Goal: Navigation & Orientation: Understand site structure

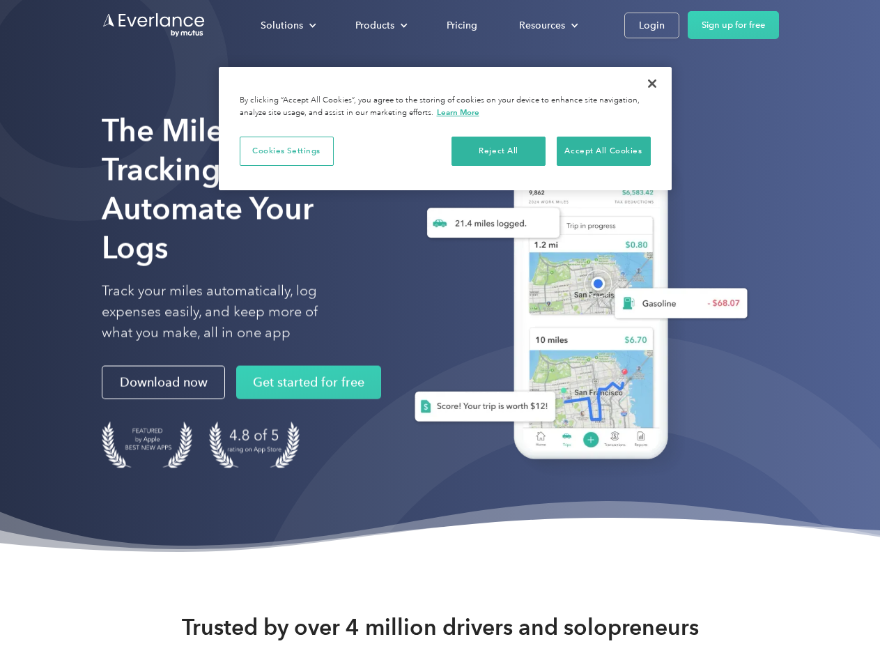
click at [288, 25] on div "Solutions" at bounding box center [282, 25] width 42 height 17
click at [380, 25] on div "Products" at bounding box center [374, 25] width 39 height 17
click at [547, 25] on div "Resources" at bounding box center [542, 25] width 46 height 17
click at [286, 150] on button "Cookies Settings" at bounding box center [287, 151] width 94 height 29
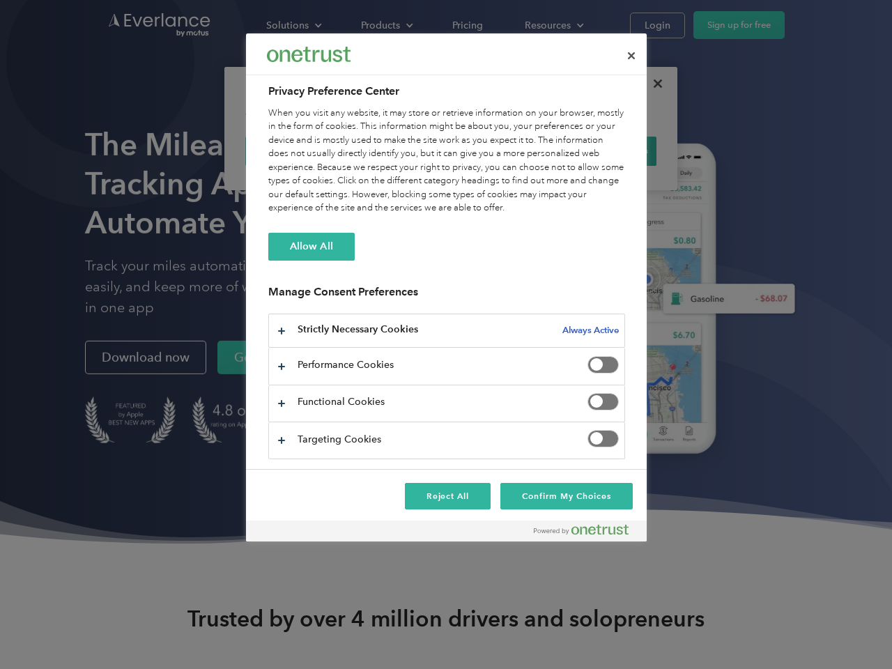
click at [499, 150] on div "When you visit any website, it may store or retrieve information on your browse…" at bounding box center [446, 161] width 357 height 109
click at [603, 150] on div "When you visit any website, it may store or retrieve information on your browse…" at bounding box center [446, 161] width 357 height 109
click at [652, 84] on div at bounding box center [446, 334] width 892 height 669
